Goal: Task Accomplishment & Management: Use online tool/utility

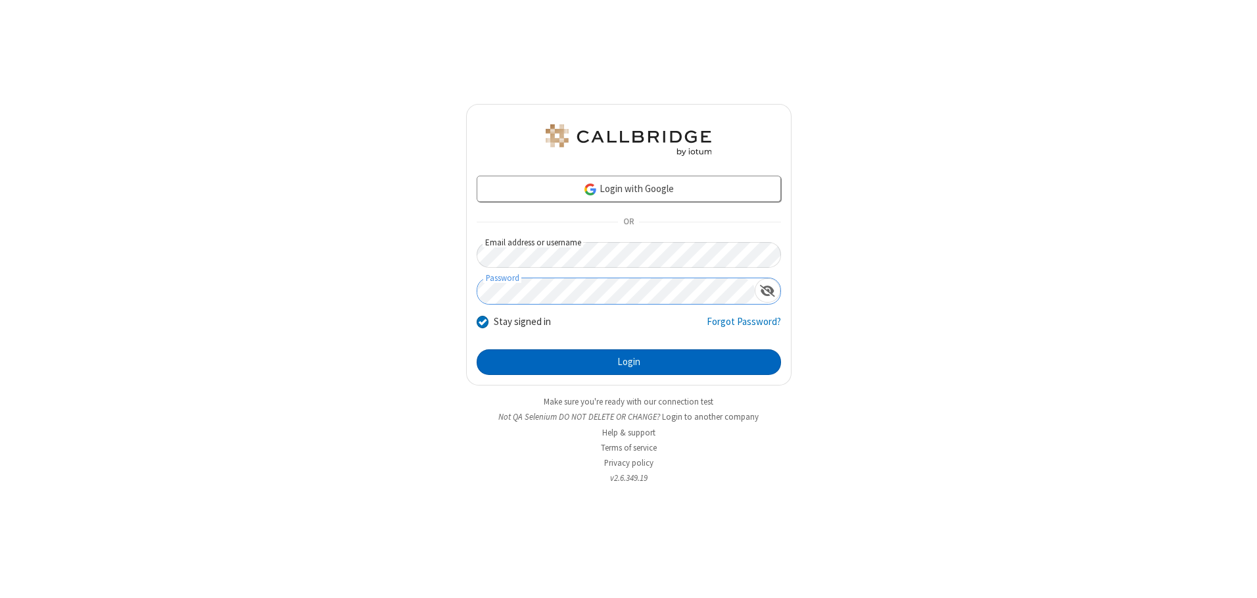
click at [628, 362] on button "Login" at bounding box center [629, 362] width 304 height 26
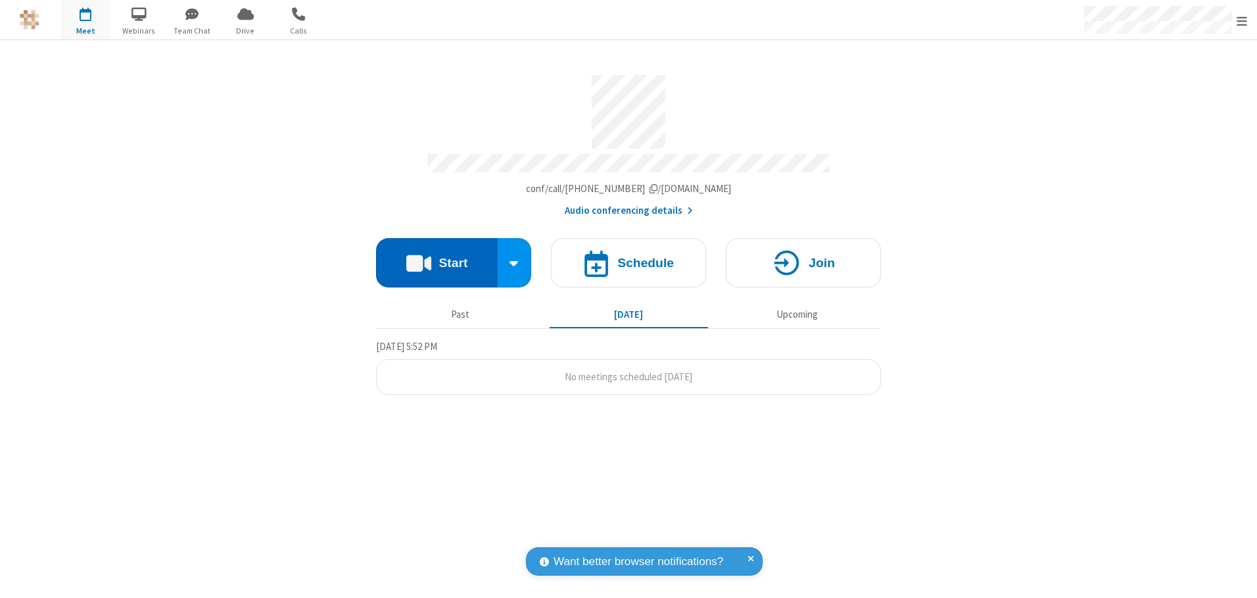
click at [436, 258] on button "Start" at bounding box center [437, 262] width 122 height 49
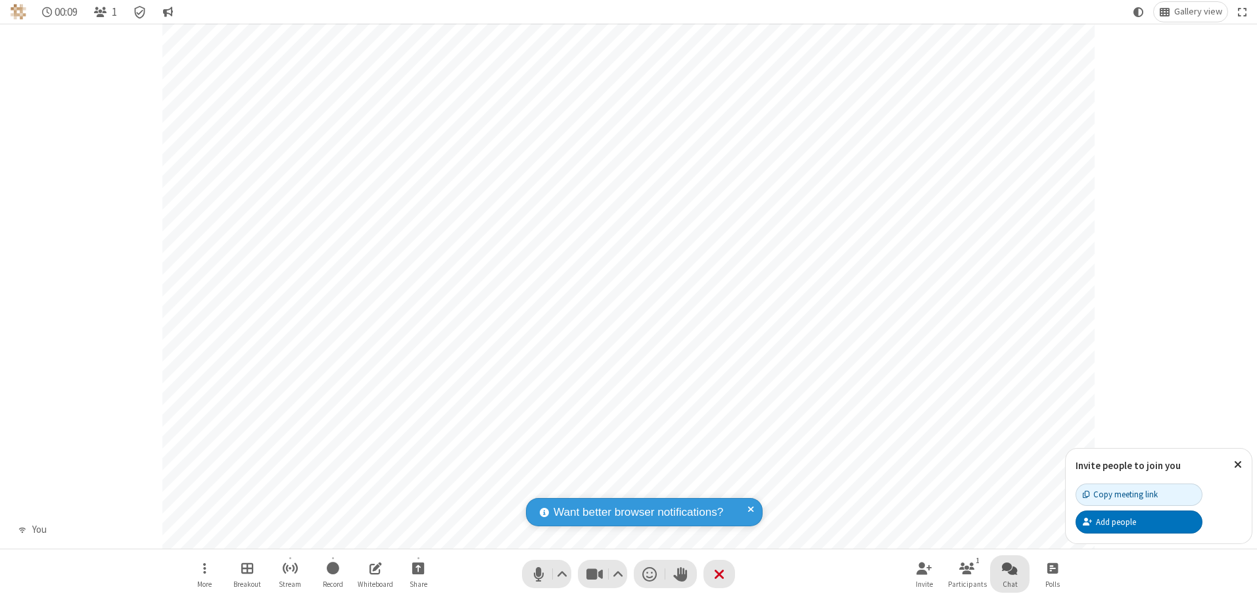
click at [1010, 567] on span "Open chat" at bounding box center [1010, 567] width 16 height 16
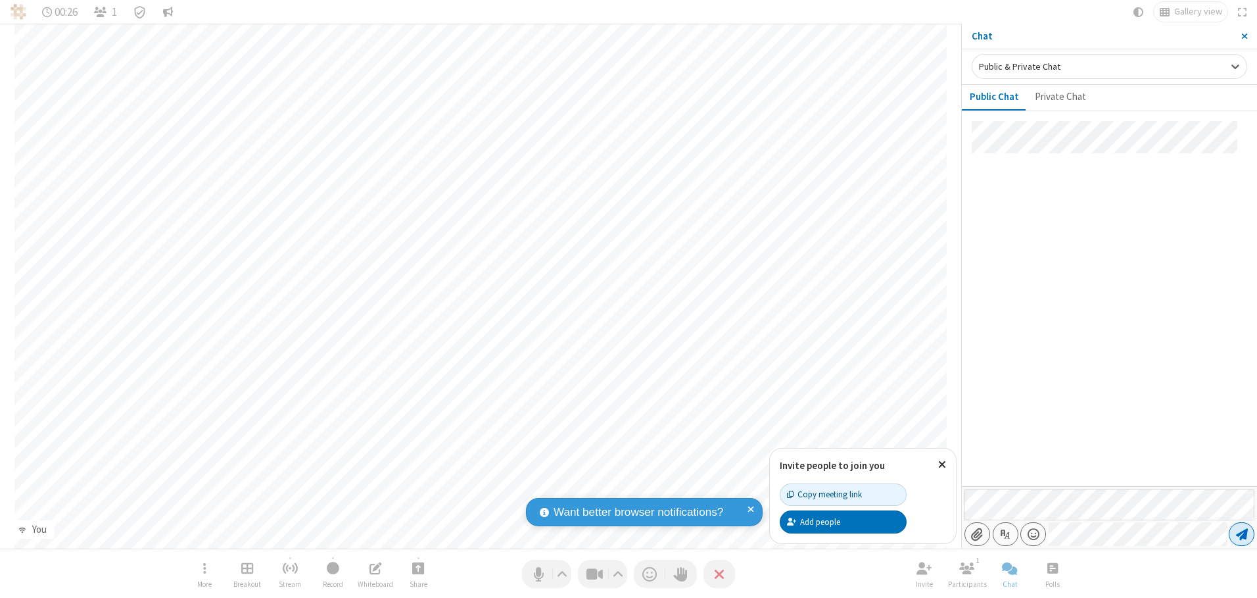
click at [1241, 534] on span "Send message" at bounding box center [1242, 533] width 12 height 13
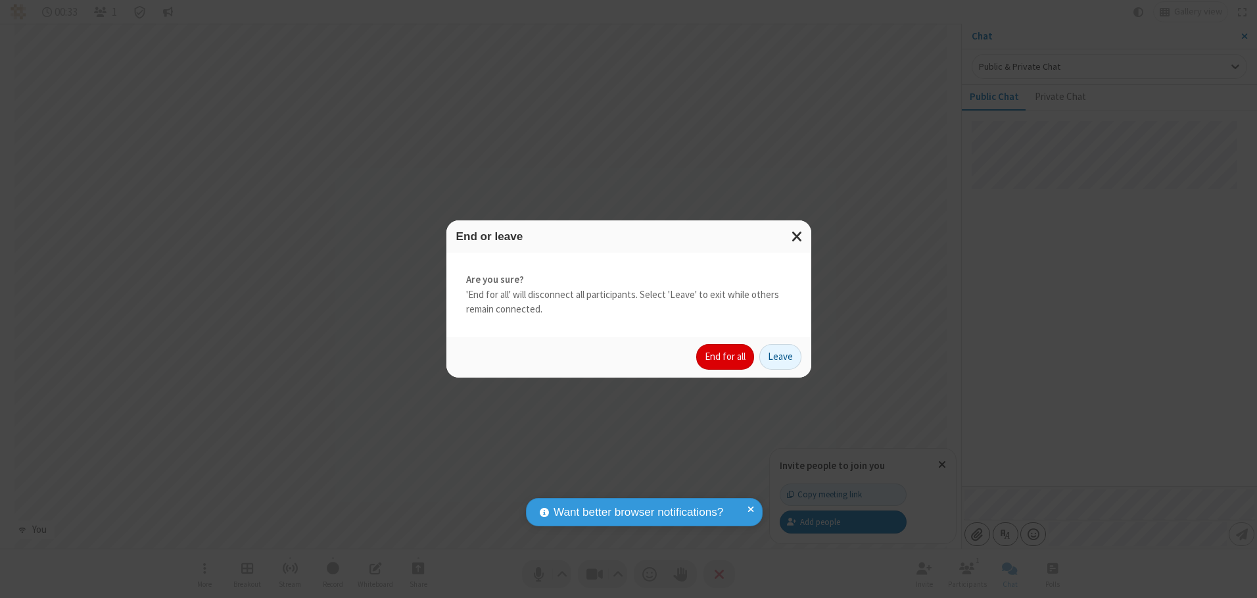
click at [726, 356] on button "End for all" at bounding box center [725, 357] width 58 height 26
